Goal: Task Accomplishment & Management: Use online tool/utility

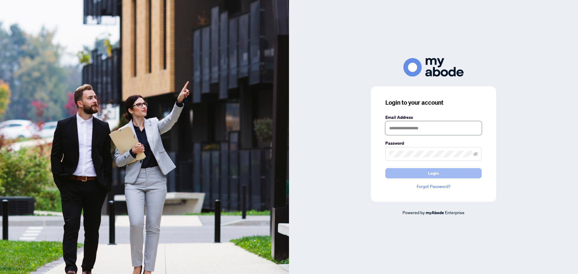
type input "**********"
click at [434, 174] on span "Login" at bounding box center [433, 174] width 11 height 10
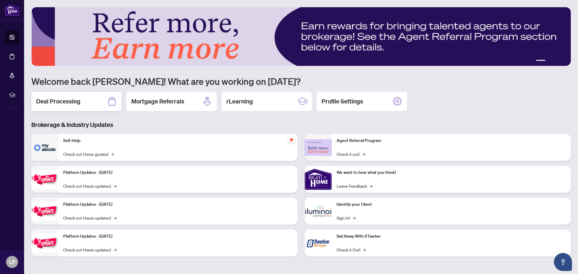
click at [49, 99] on h2 "Deal Processing" at bounding box center [58, 101] width 44 height 8
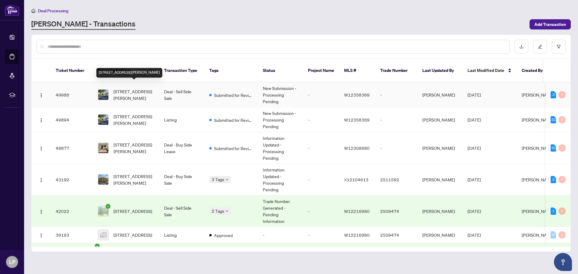
click at [142, 94] on span "[STREET_ADDRESS][PERSON_NAME]" at bounding box center [134, 94] width 41 height 13
